Goal: Information Seeking & Learning: Learn about a topic

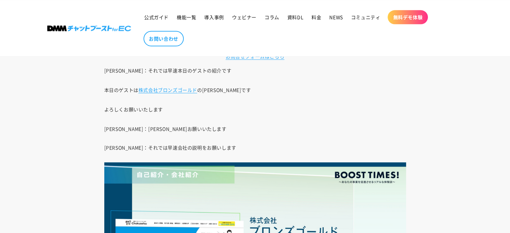
scroll to position [536, 0]
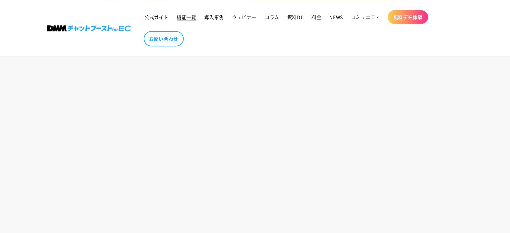
click at [183, 20] on span "機能一覧" at bounding box center [186, 17] width 19 height 6
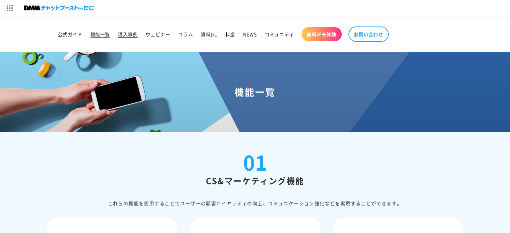
click at [133, 35] on span "導入事例" at bounding box center [127, 34] width 19 height 6
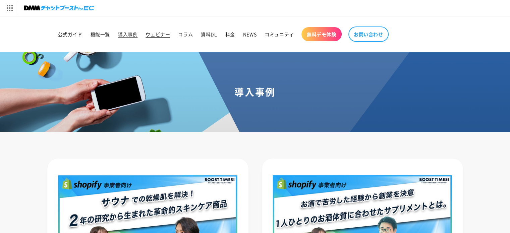
click at [153, 31] on span "ウェビナー" at bounding box center [157, 34] width 24 height 6
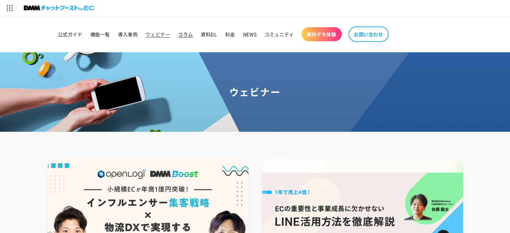
click at [188, 36] on span "コラム" at bounding box center [185, 34] width 15 height 6
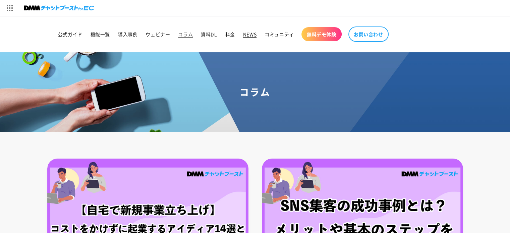
click at [256, 35] on link "NEWS" at bounding box center [249, 34] width 21 height 14
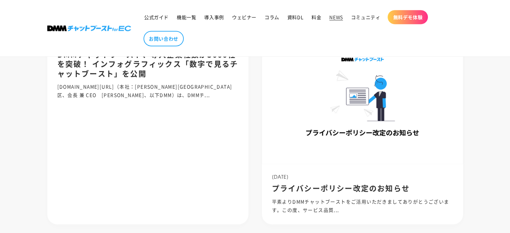
scroll to position [357, 0]
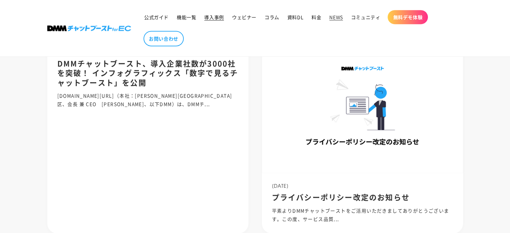
click at [211, 16] on span "導入事例" at bounding box center [213, 17] width 19 height 6
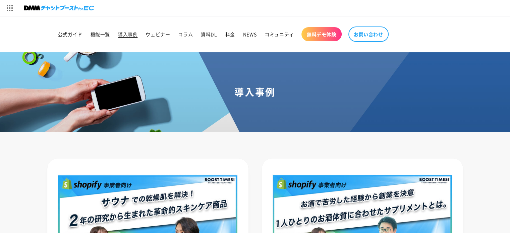
click at [127, 33] on span "導入事例" at bounding box center [127, 34] width 19 height 6
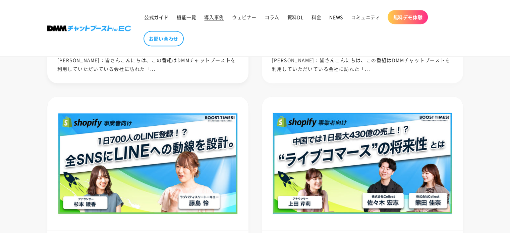
scroll to position [357, 0]
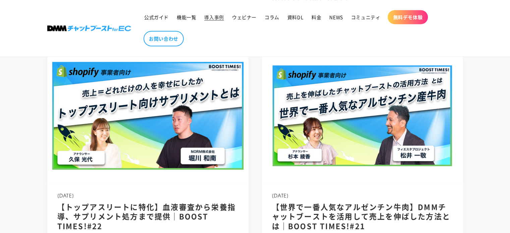
click at [66, 159] on img at bounding box center [147, 115] width 215 height 143
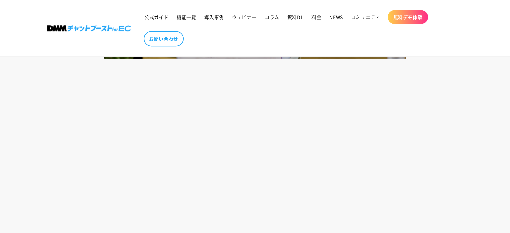
scroll to position [179, 0]
